Goal: Check status: Check status

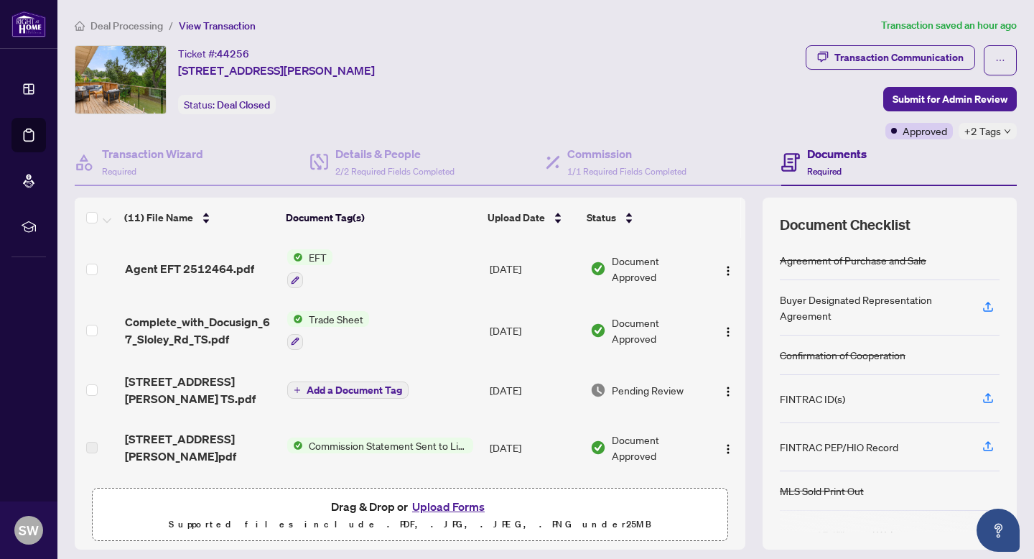
click at [332, 251] on td "EFT" at bounding box center [382, 269] width 203 height 62
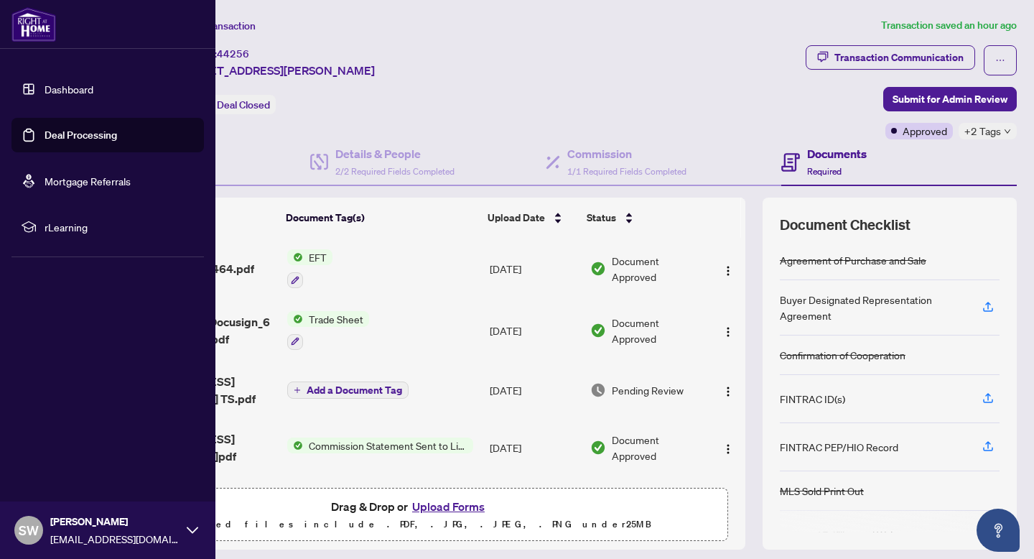
click at [80, 83] on link "Dashboard" at bounding box center [69, 89] width 49 height 13
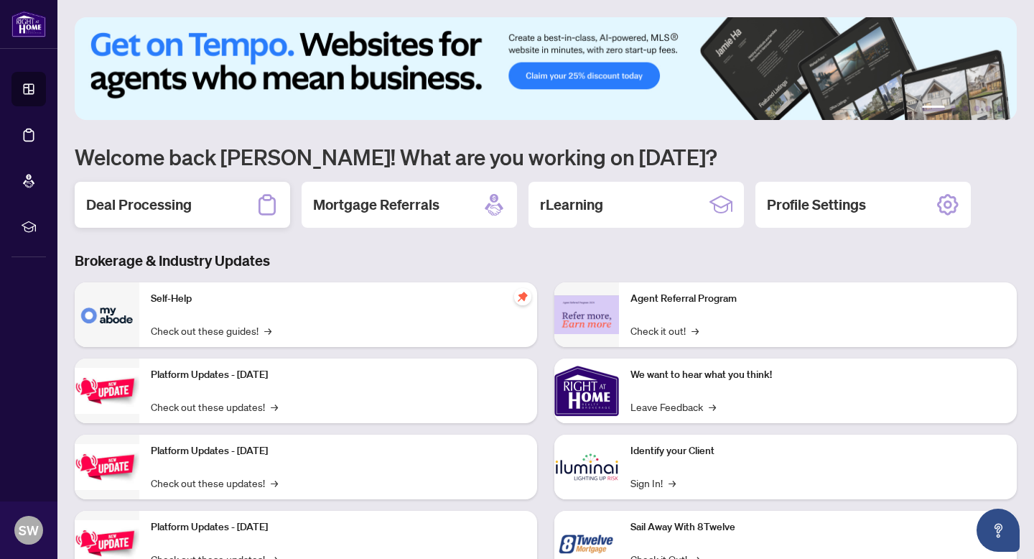
click at [193, 193] on div "Deal Processing" at bounding box center [182, 205] width 215 height 46
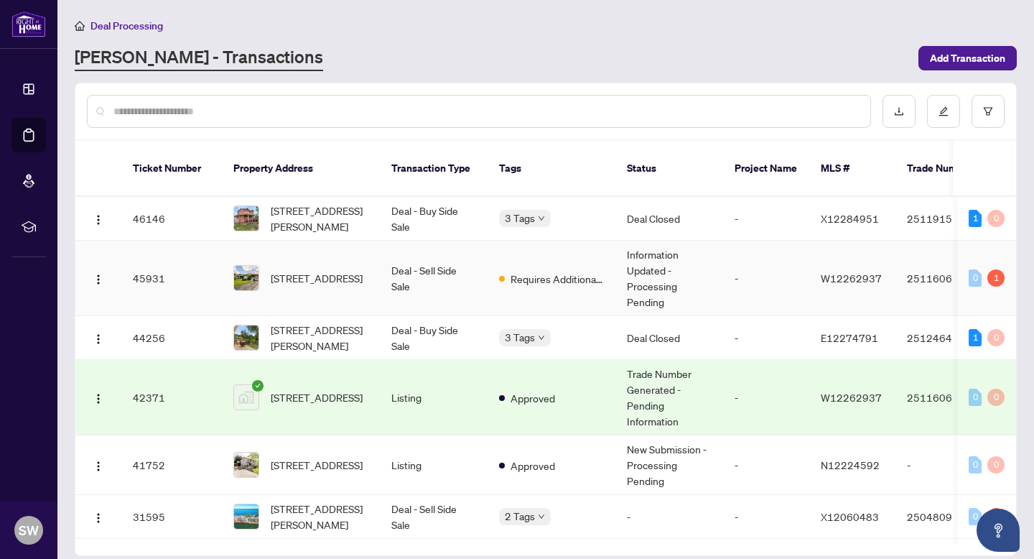
click at [701, 269] on td "Information Updated - Processing Pending" at bounding box center [669, 278] width 108 height 75
